Goal: Contribute content

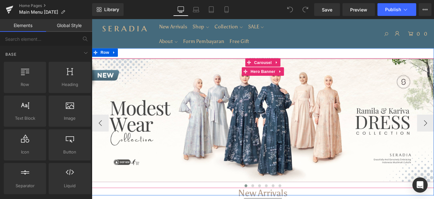
click at [275, 138] on span "Separator" at bounding box center [284, 133] width 385 height 16
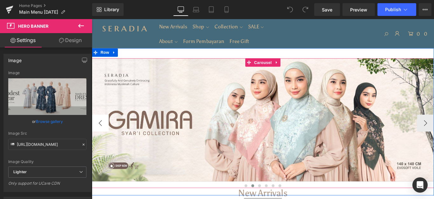
click at [102, 138] on button "‹" at bounding box center [101, 135] width 19 height 19
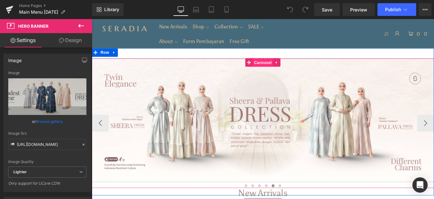
click at [284, 67] on span "Carousel" at bounding box center [284, 68] width 23 height 10
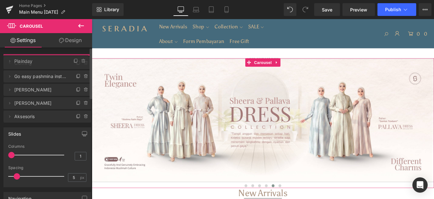
drag, startPoint x: 43, startPoint y: 113, endPoint x: 48, endPoint y: 60, distance: 54.0
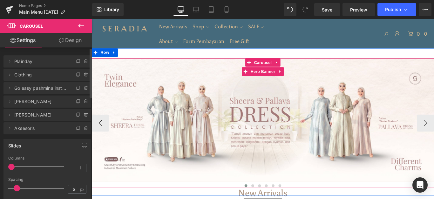
click at [268, 170] on div at bounding box center [284, 133] width 385 height 138
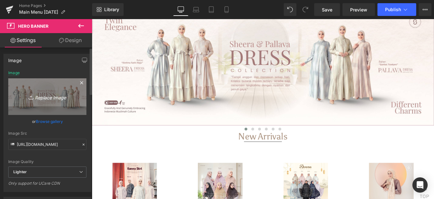
click at [44, 95] on icon "Replace Image" at bounding box center [47, 97] width 51 height 8
type input "C:\fakepath\Ads 10.10 Website Banner.jpg"
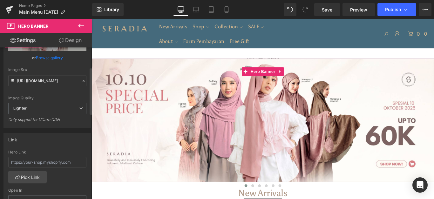
scroll to position [127, 0]
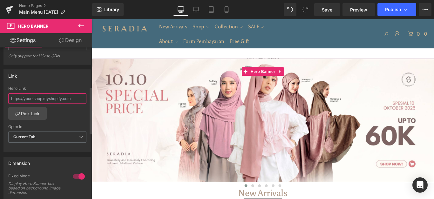
click at [44, 99] on input "text" at bounding box center [47, 98] width 78 height 10
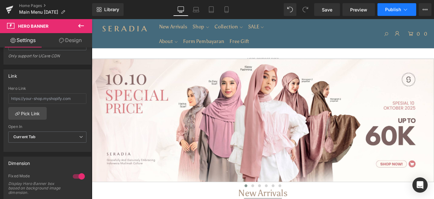
click at [381, 11] on button "Publish" at bounding box center [397, 9] width 39 height 13
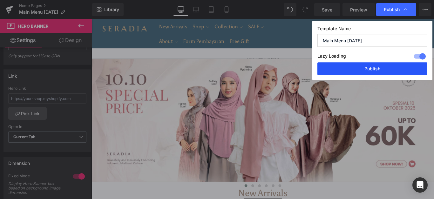
click at [361, 75] on button "Publish" at bounding box center [373, 68] width 110 height 13
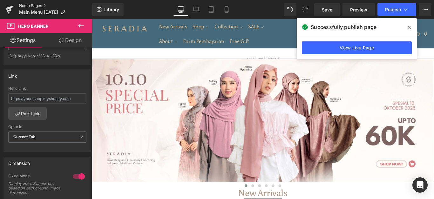
click at [30, 5] on link "Home Pages" at bounding box center [55, 5] width 73 height 5
